Goal: Obtain resource: Download file/media

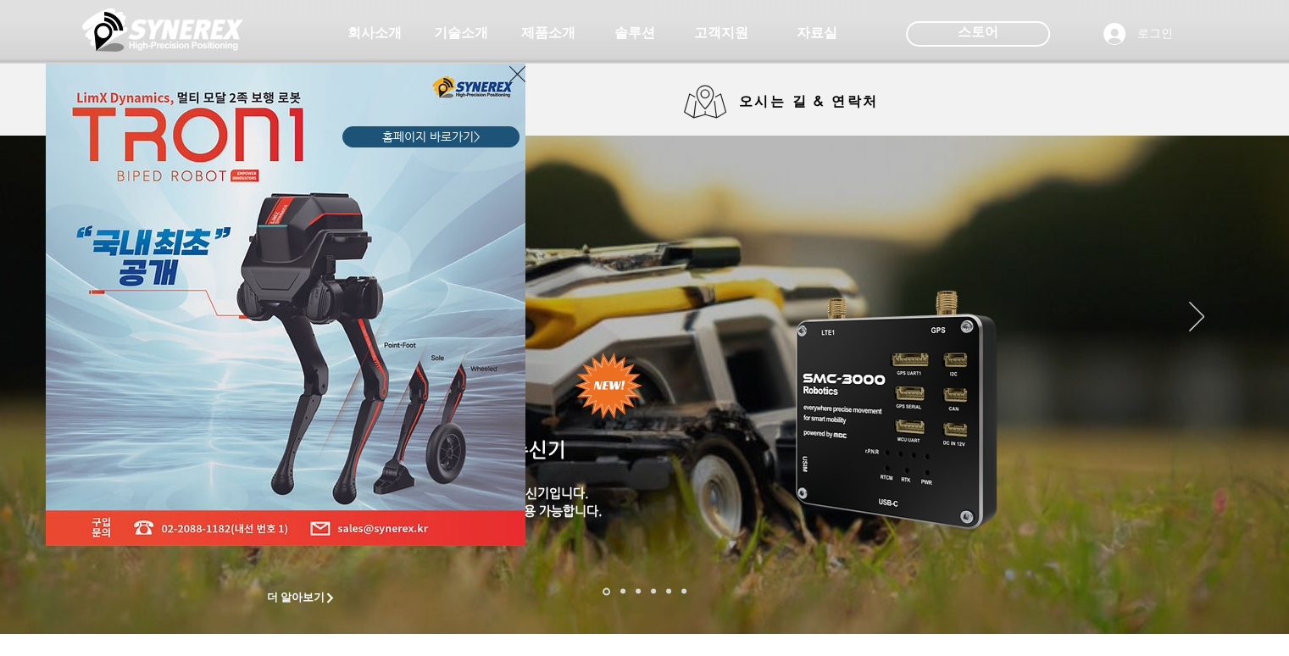
drag, startPoint x: 514, startPoint y: 76, endPoint x: 515, endPoint y: 89, distance: 12.8
click at [369, 89] on div "홈페이지 바로가기>" at bounding box center [205, 289] width 326 height 514
click at [509, 75] on icon "사이트로 돌아가기" at bounding box center [517, 74] width 16 height 21
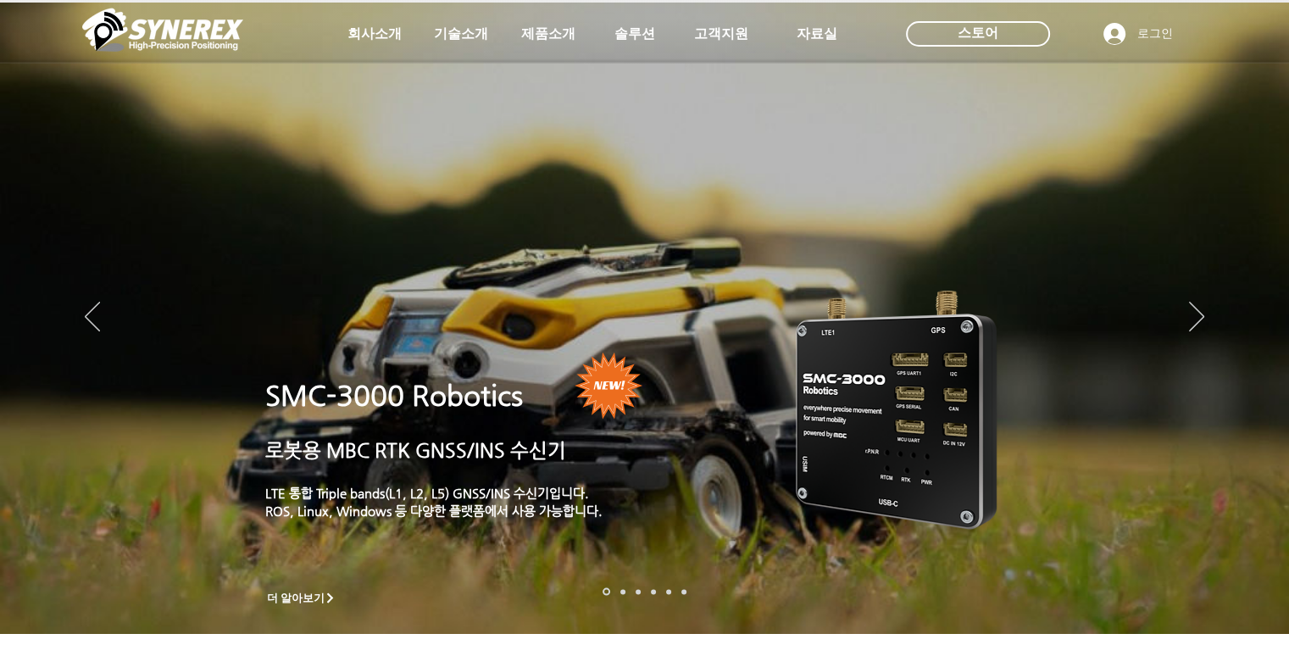
click at [403, 408] on span "SMC-3000 Robotics" at bounding box center [394, 396] width 258 height 32
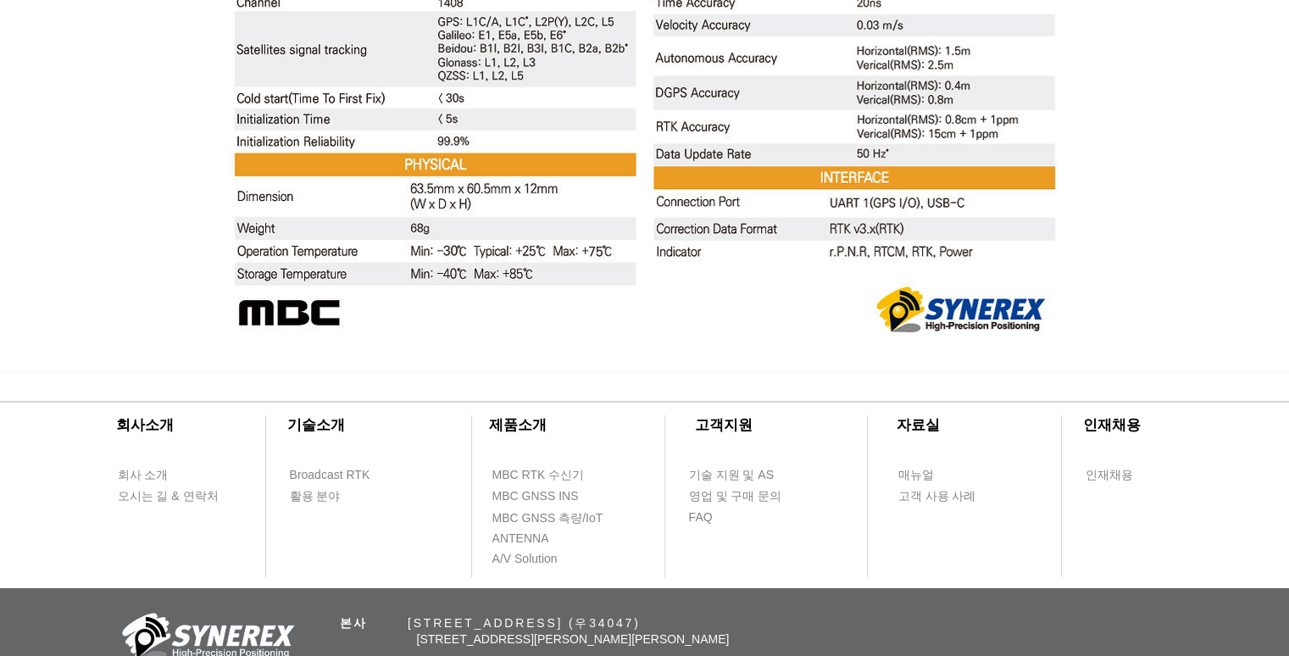
scroll to position [6845, 0]
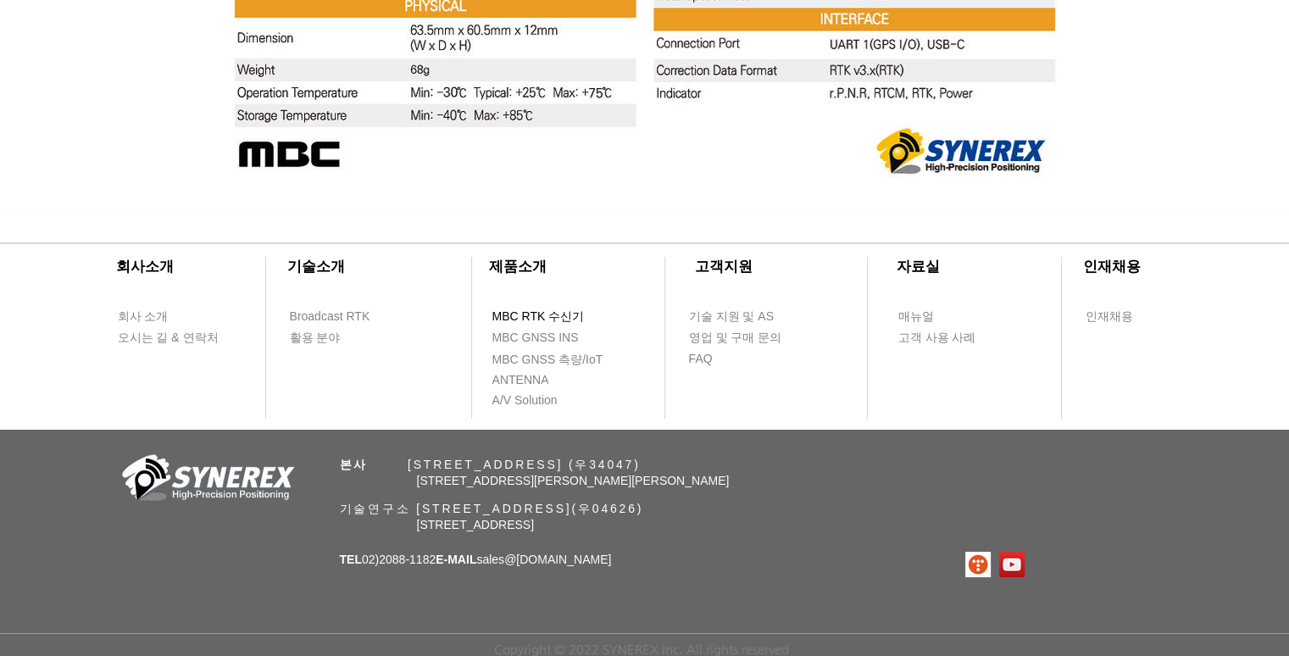
click at [542, 311] on span "MBC RTK 수신기" at bounding box center [538, 317] width 92 height 17
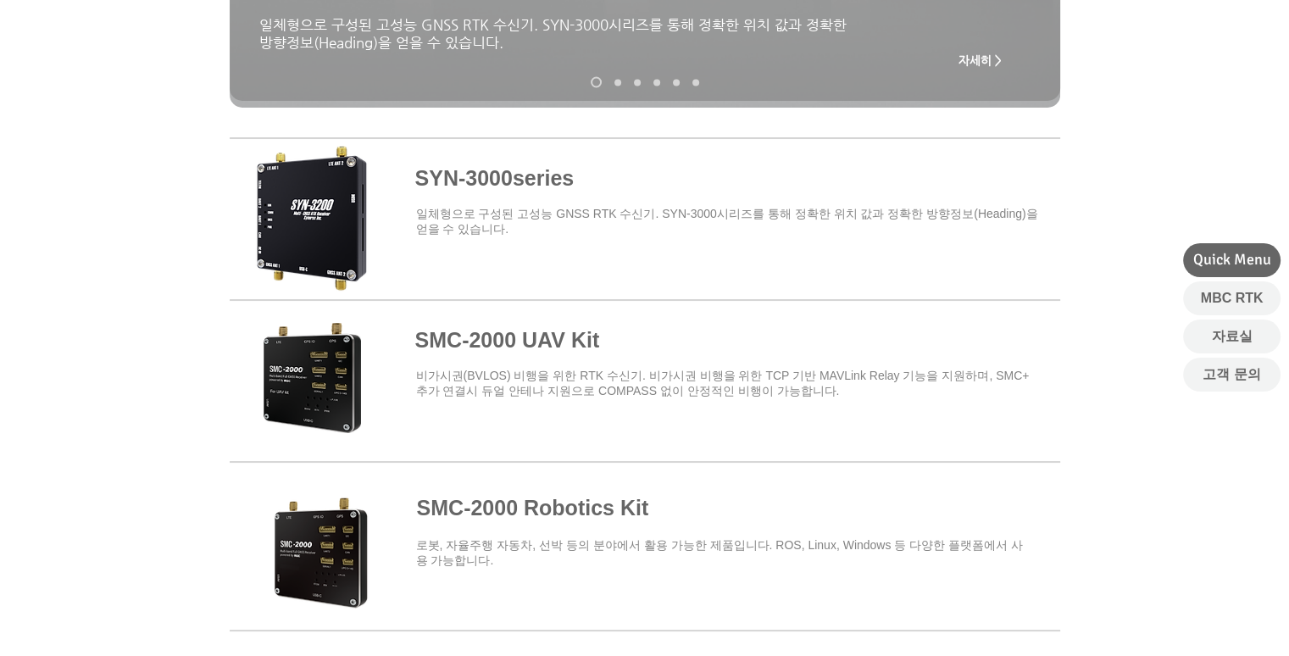
scroll to position [424, 0]
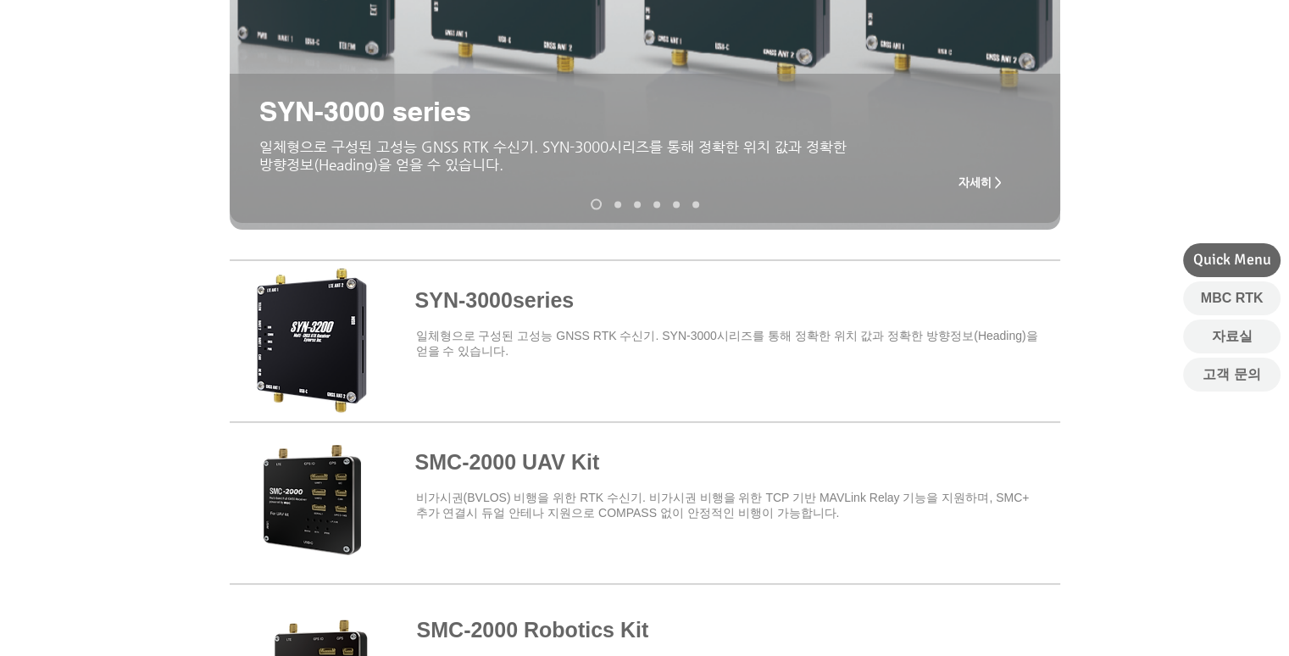
click at [537, 296] on span at bounding box center [645, 338] width 831 height 148
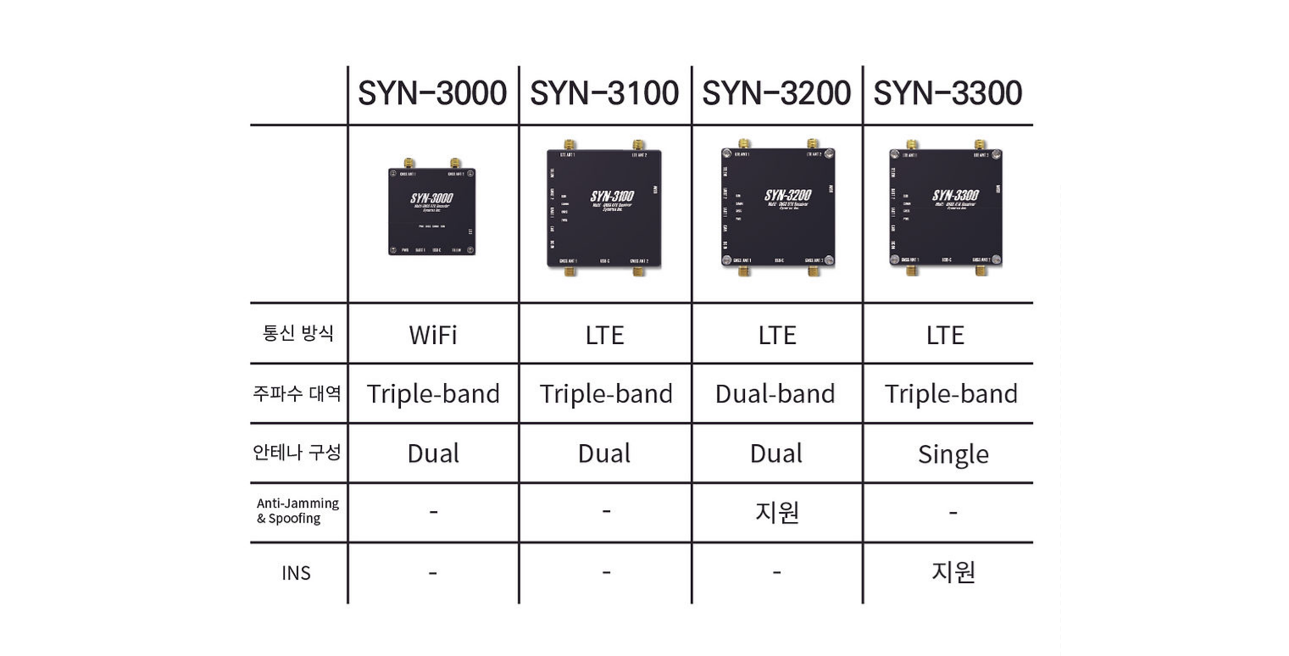
scroll to position [2967, 0]
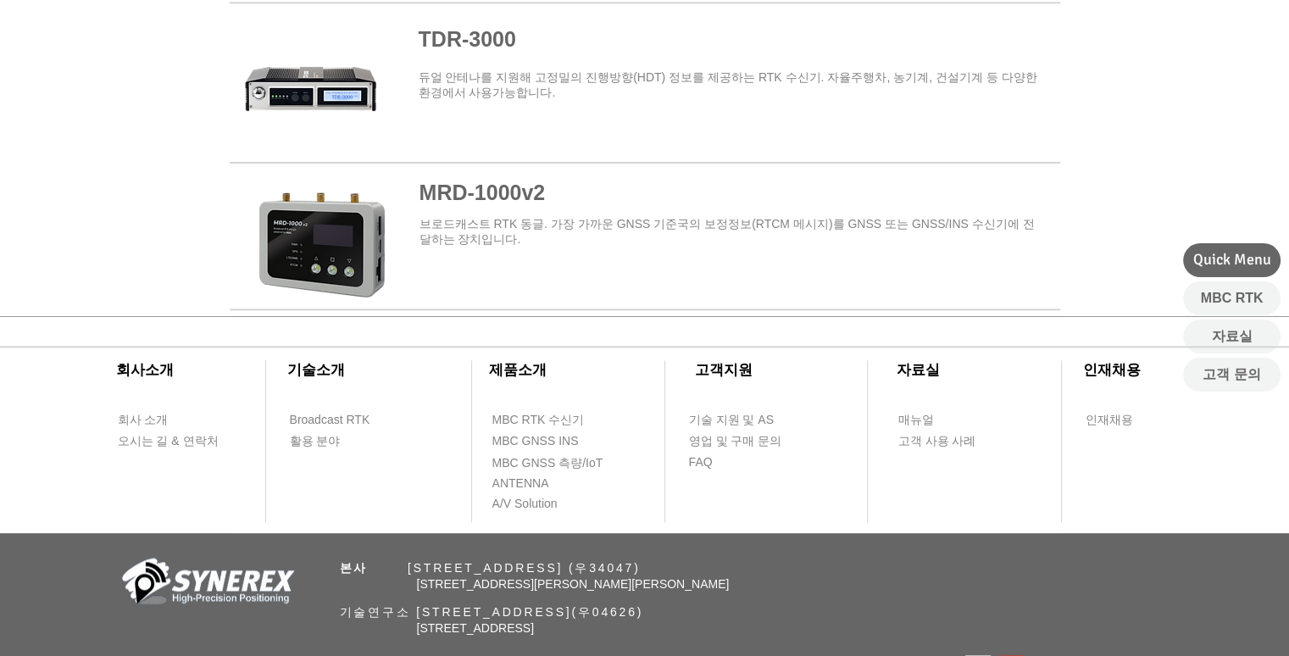
scroll to position [2230, 0]
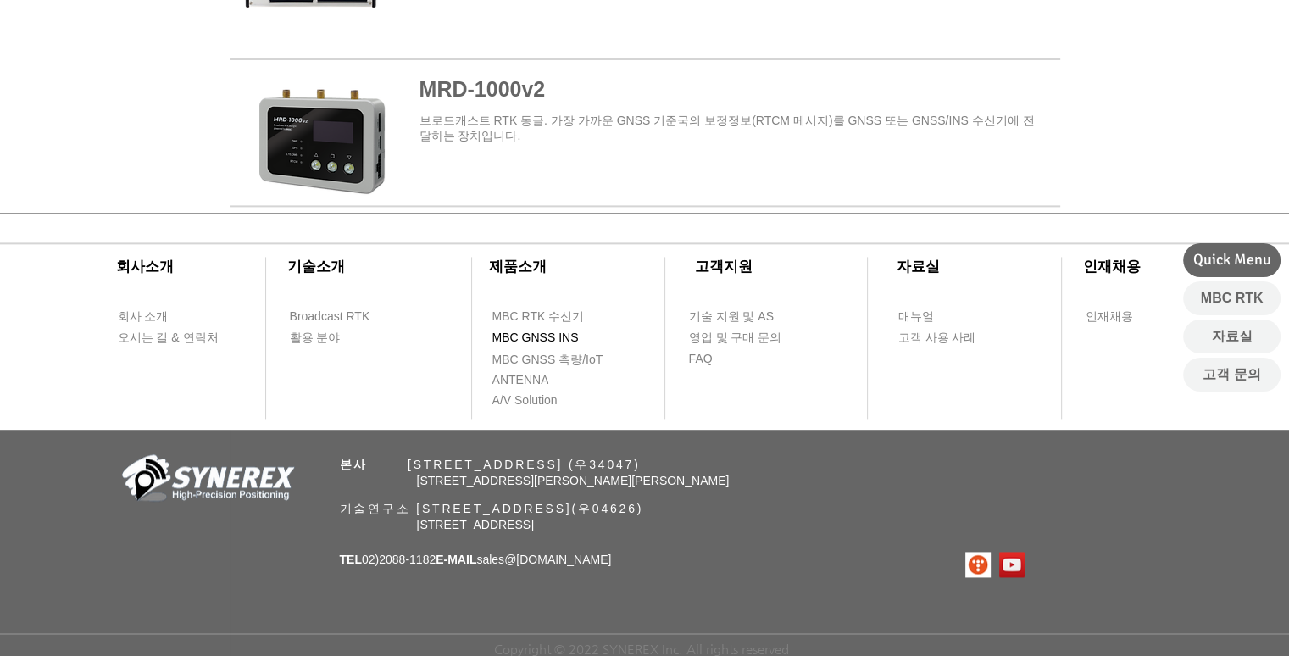
click at [583, 338] on span "MBC GNSS INS" at bounding box center [544, 337] width 104 height 19
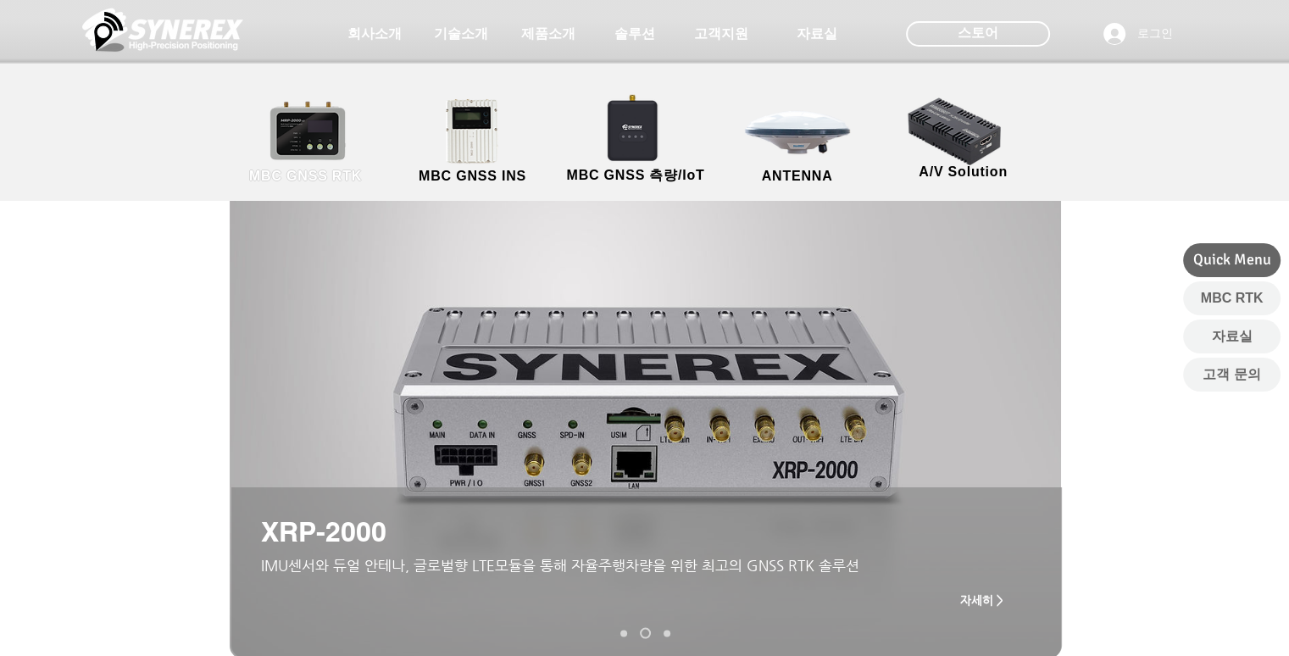
click at [325, 130] on link "MBC GNSS RTK" at bounding box center [306, 141] width 153 height 89
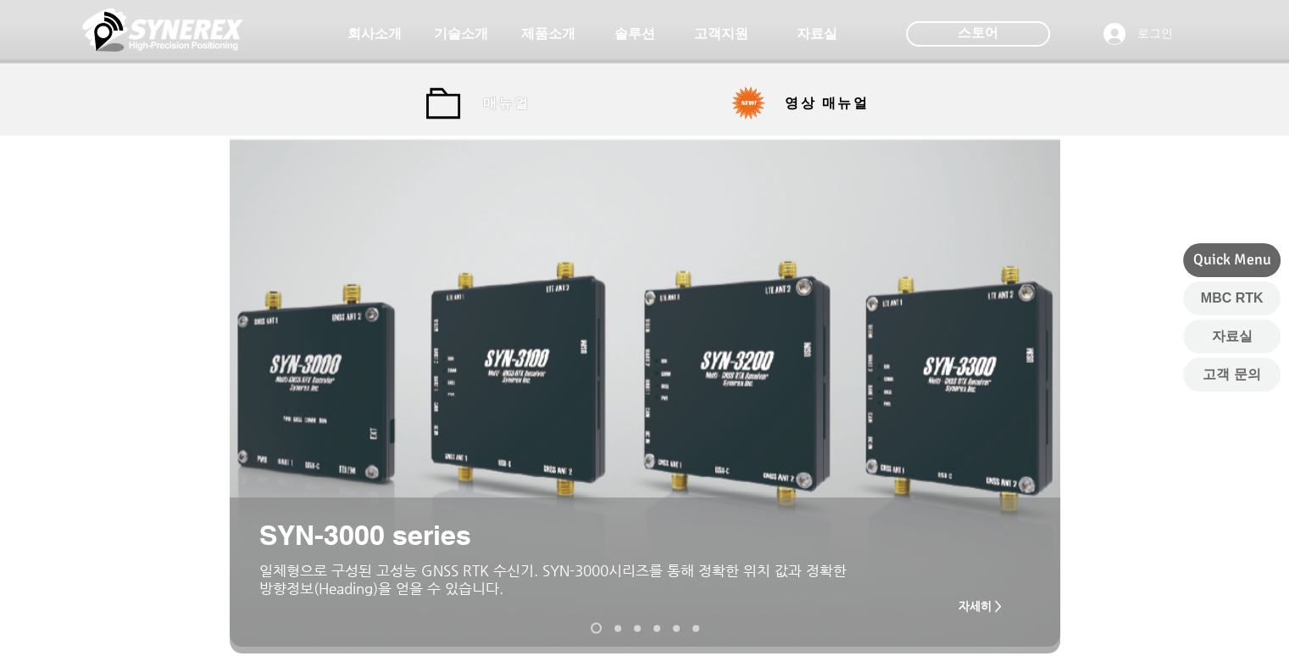
click at [539, 99] on span "매뉴얼" at bounding box center [507, 103] width 76 height 34
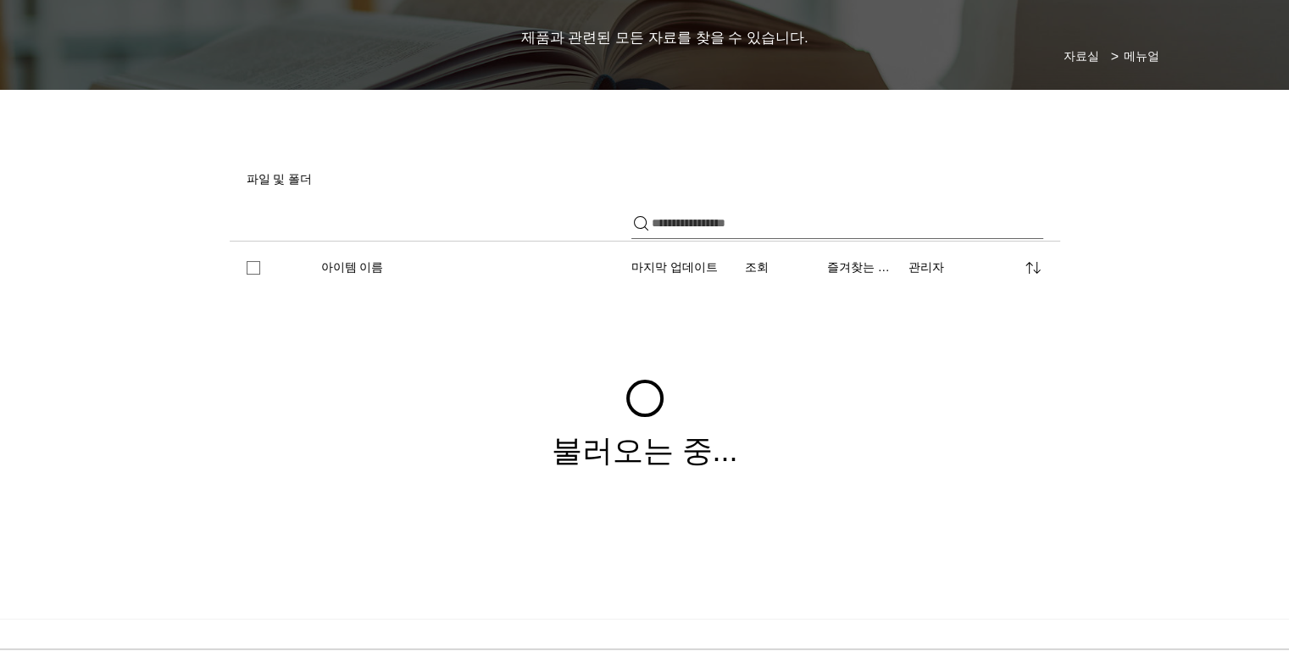
scroll to position [170, 0]
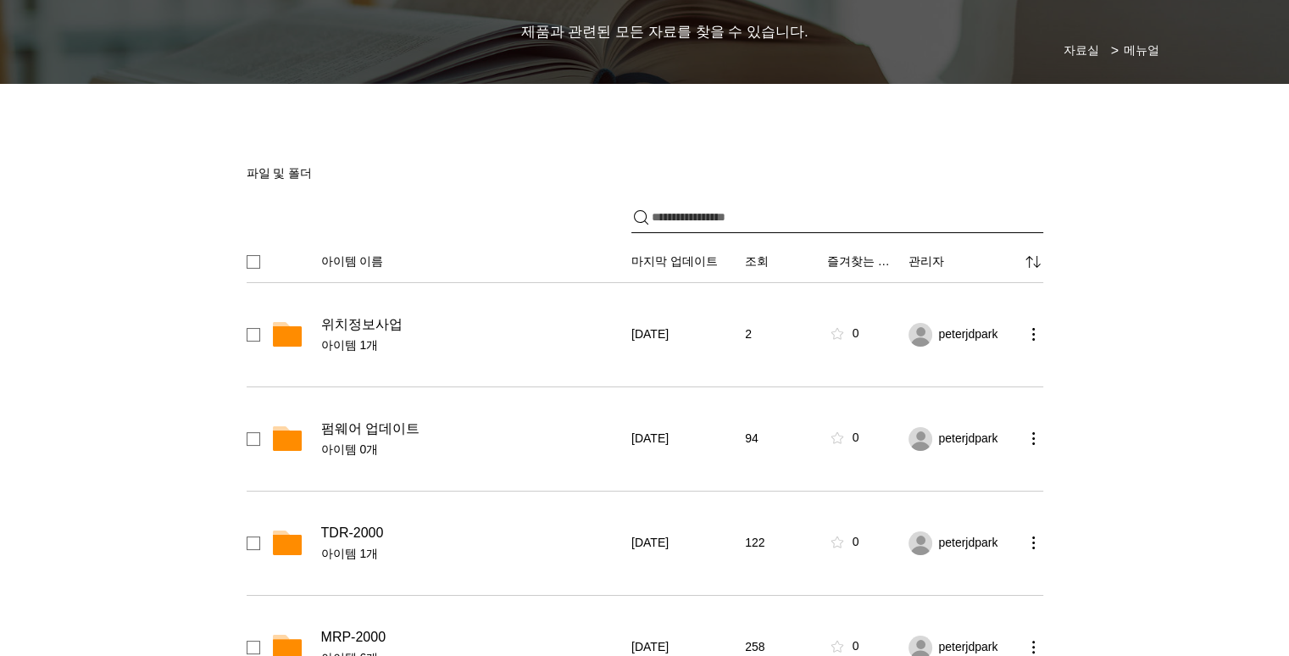
click at [683, 214] on input "파일 공유" at bounding box center [848, 218] width 392 height 31
type input "****"
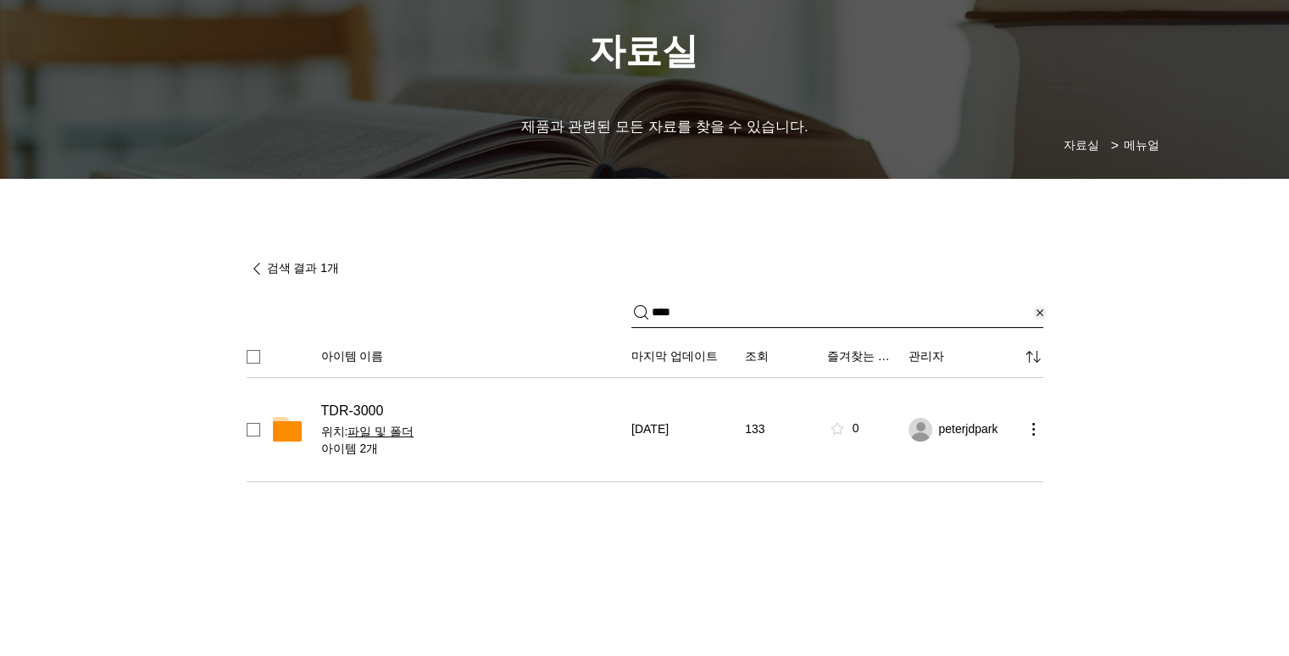
scroll to position [64, 0]
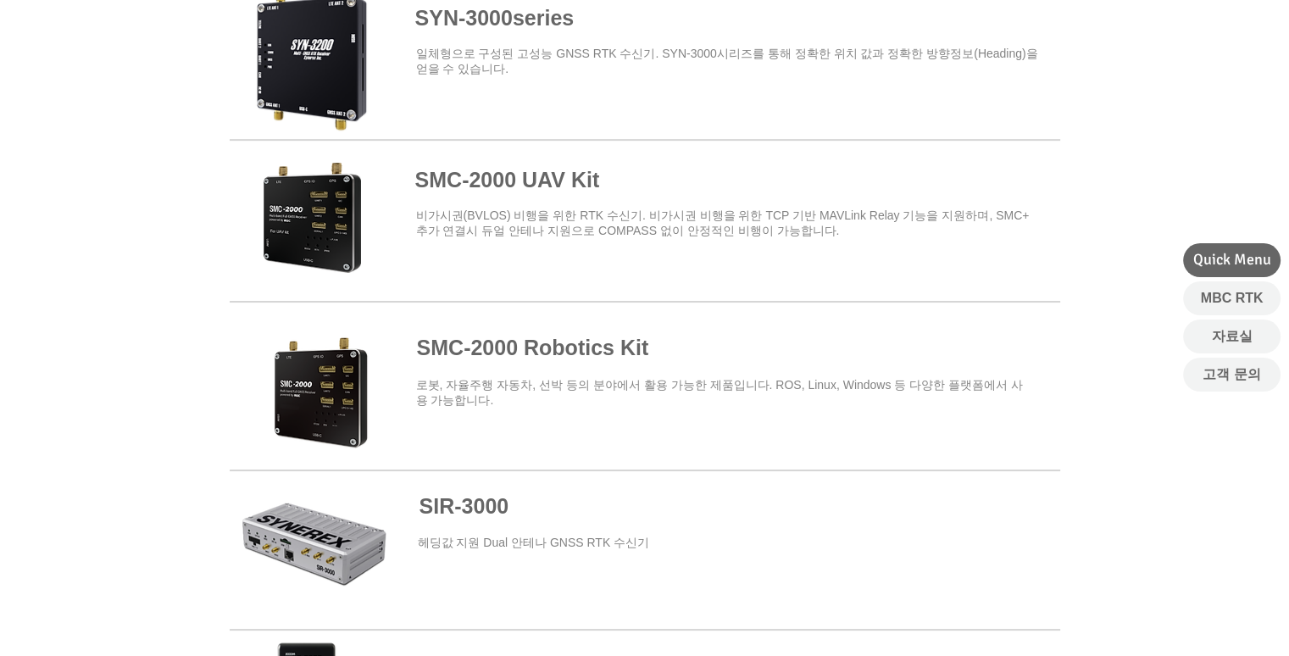
scroll to position [678, 0]
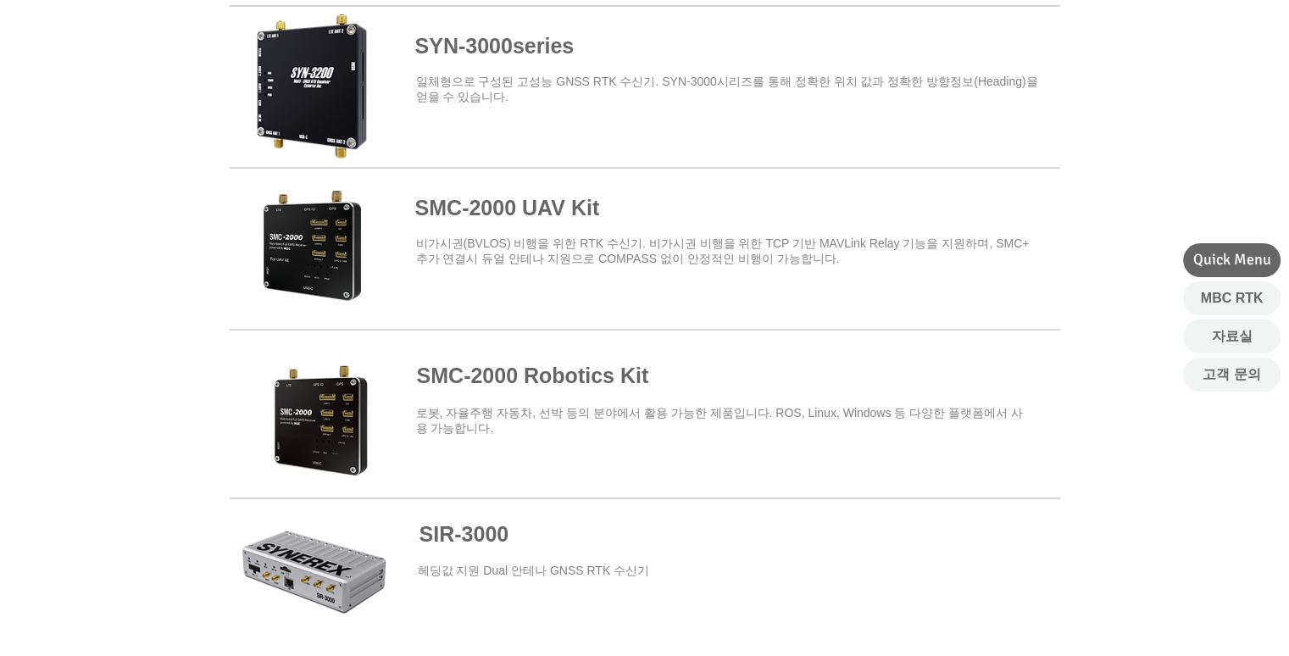
click at [681, 420] on span at bounding box center [645, 407] width 831 height 148
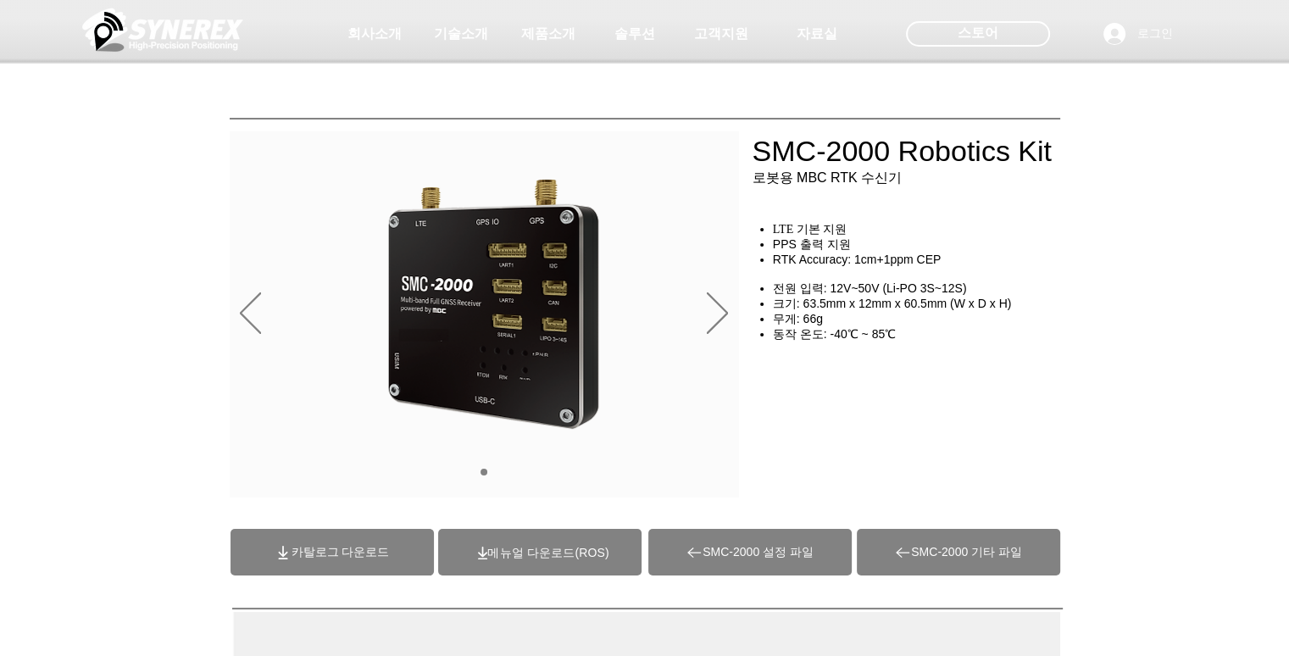
click at [701, 330] on div "슬라이드쇼" at bounding box center [484, 314] width 509 height 366
click at [726, 319] on icon "다음" at bounding box center [717, 313] width 21 height 42
click at [699, 306] on div "슬라이드쇼" at bounding box center [484, 314] width 509 height 366
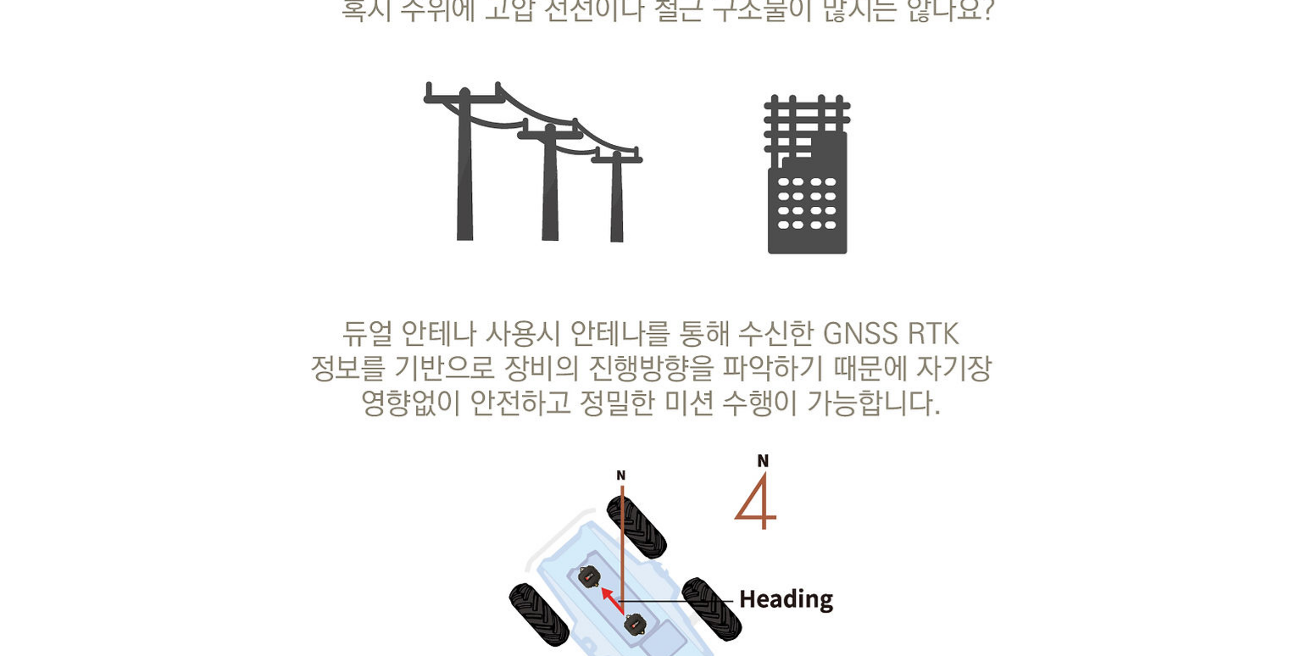
scroll to position [7883, 0]
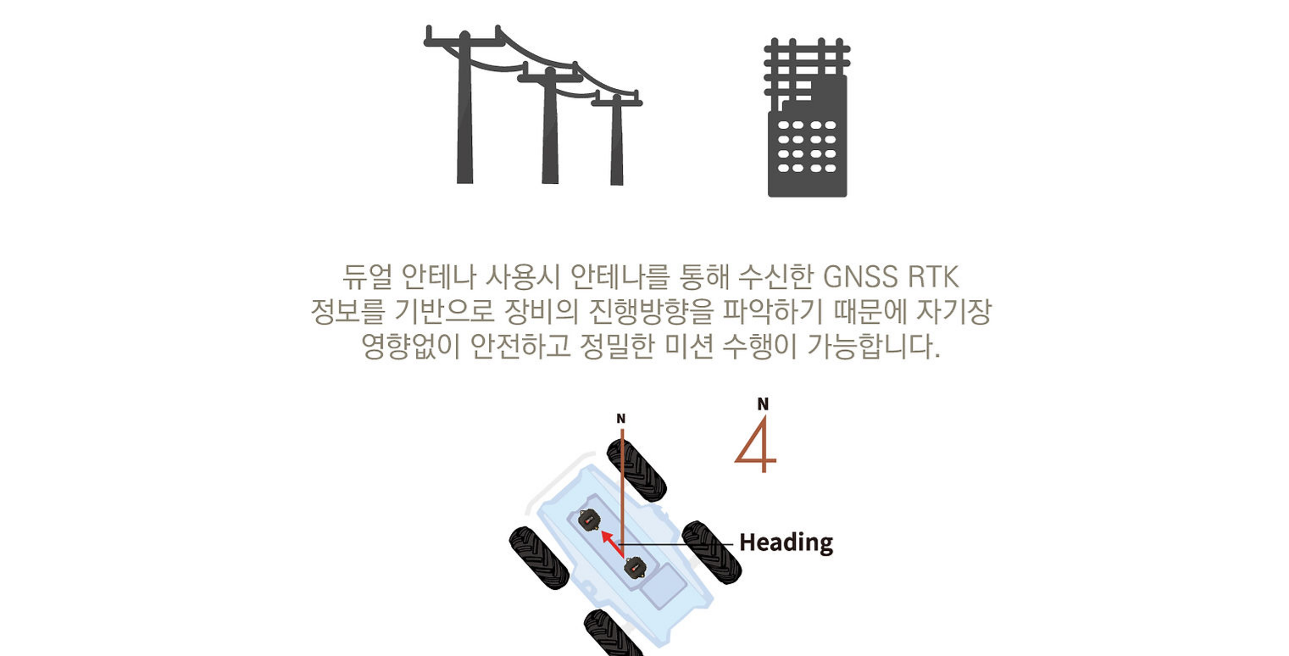
scroll to position [678, 0]
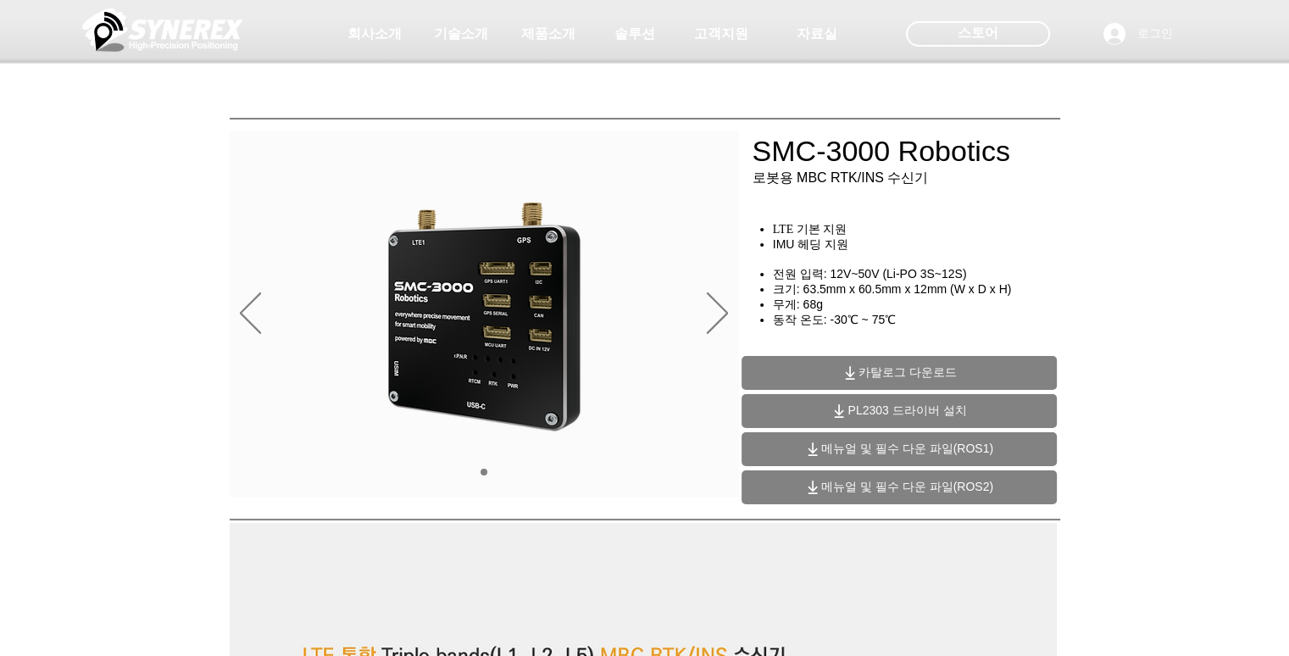
drag, startPoint x: 850, startPoint y: 182, endPoint x: 1026, endPoint y: 214, distance: 179.1
click at [1026, 214] on div at bounding box center [644, 125] width 1289 height 251
drag, startPoint x: 993, startPoint y: 153, endPoint x: 933, endPoint y: 150, distance: 59.4
click at [933, 150] on div at bounding box center [644, 125] width 1289 height 251
click at [1034, 143] on div at bounding box center [644, 125] width 1289 height 251
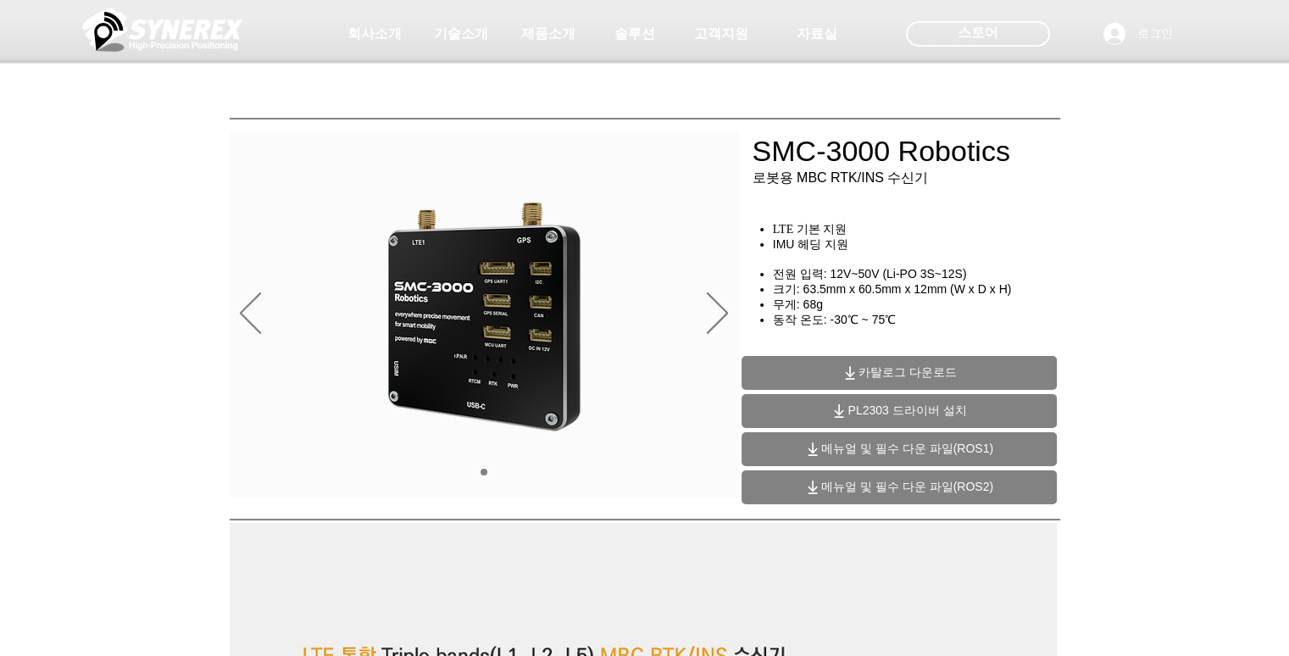
click at [880, 406] on span "PL2303 드라이버 설치" at bounding box center [907, 410] width 119 height 15
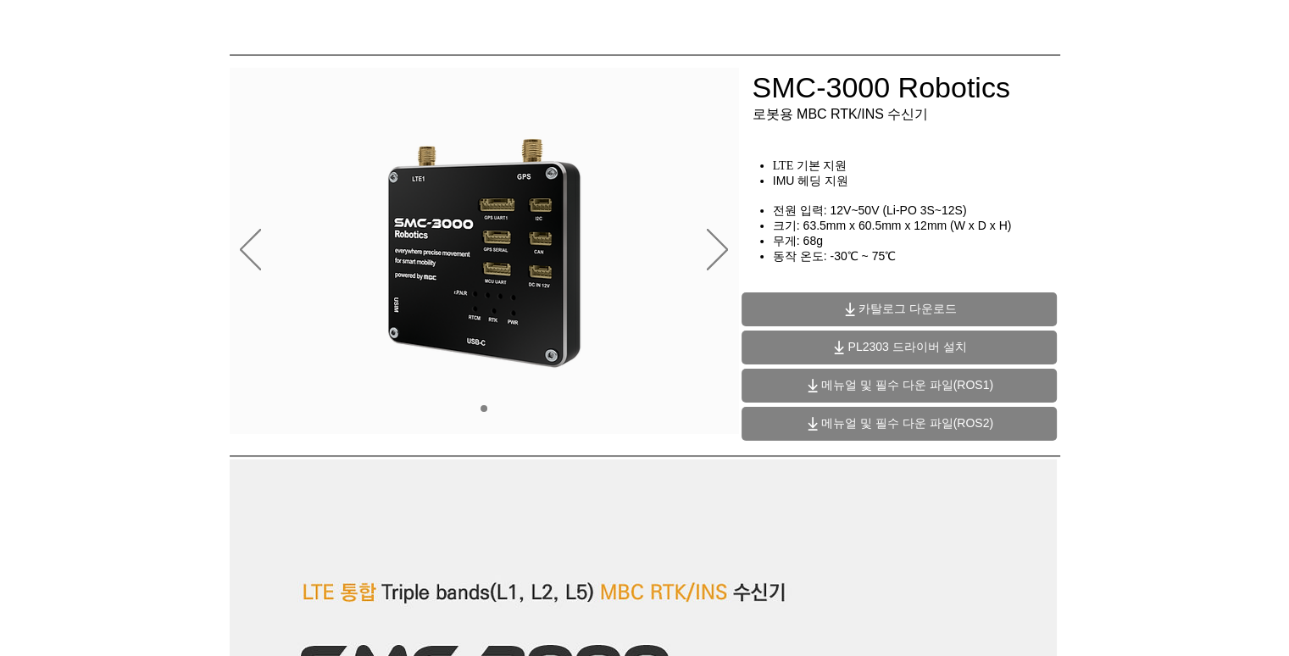
scroll to position [170, 0]
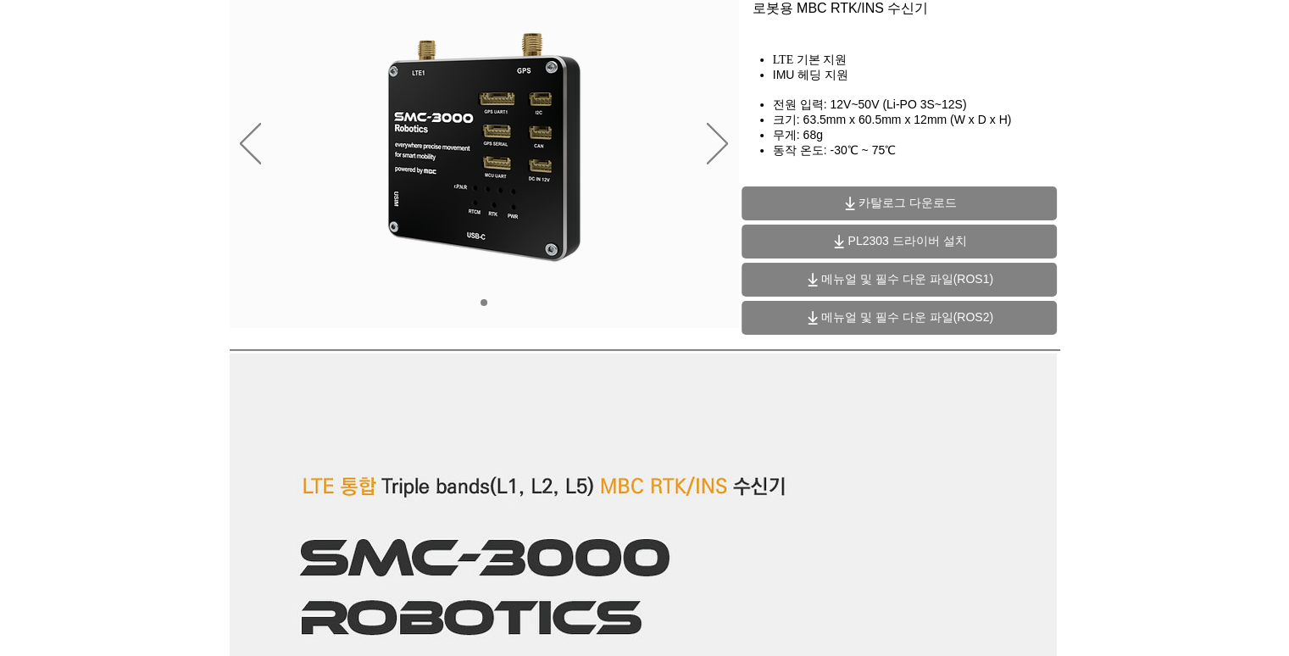
click at [958, 318] on span "메뉴얼 및 필수 다운 파일(ROS2)" at bounding box center [907, 317] width 172 height 15
click at [938, 325] on span "메뉴얼 및 필수 다운 파일(ROS2)" at bounding box center [907, 317] width 172 height 15
